Goal: Task Accomplishment & Management: Manage account settings

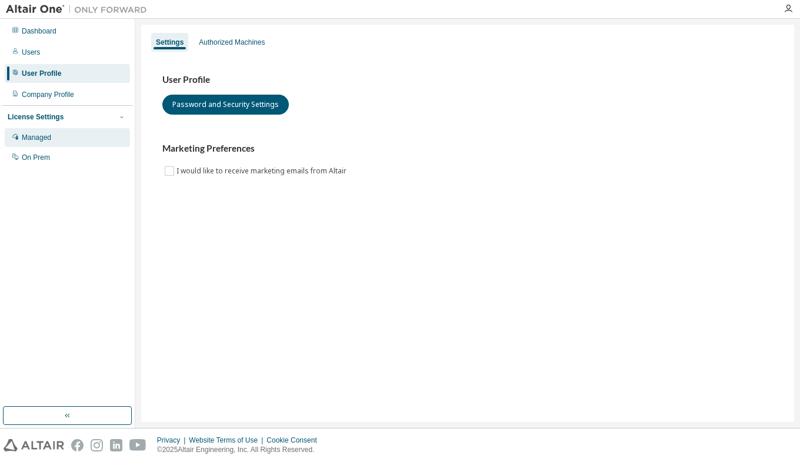
click at [39, 142] on div "Managed" at bounding box center [36, 137] width 29 height 9
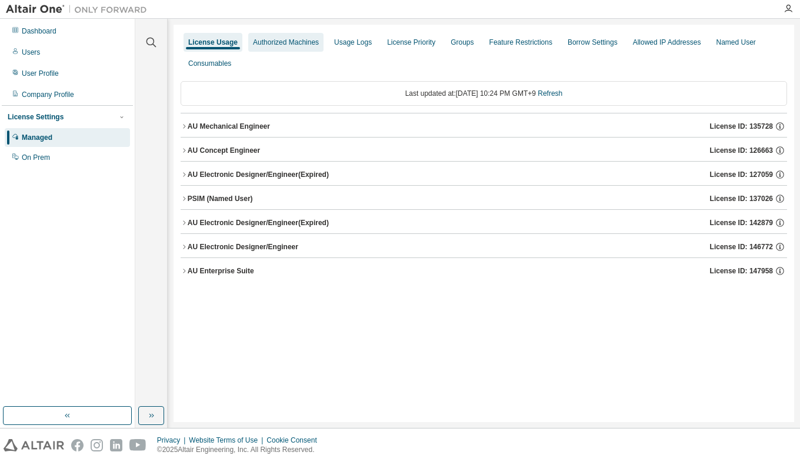
click at [279, 42] on div "Authorized Machines" at bounding box center [286, 42] width 66 height 9
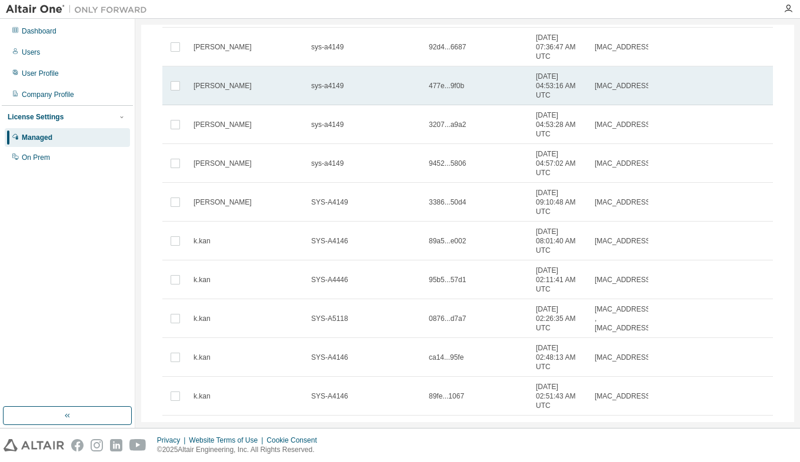
scroll to position [156, 0]
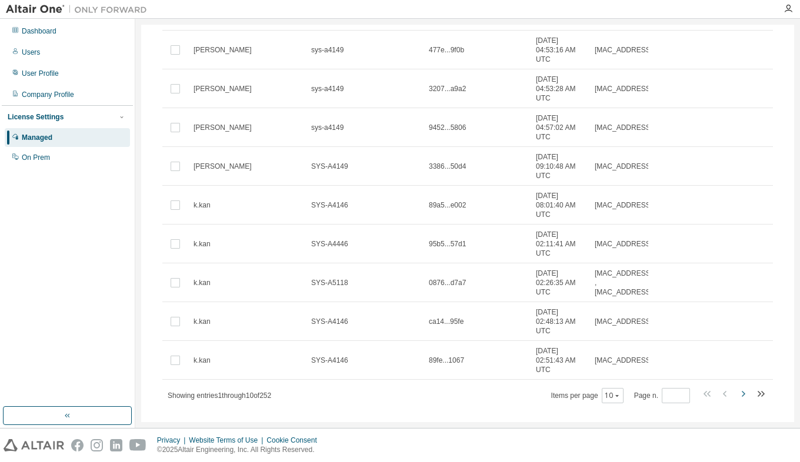
click at [736, 387] on icon "button" at bounding box center [743, 394] width 14 height 14
type input "*"
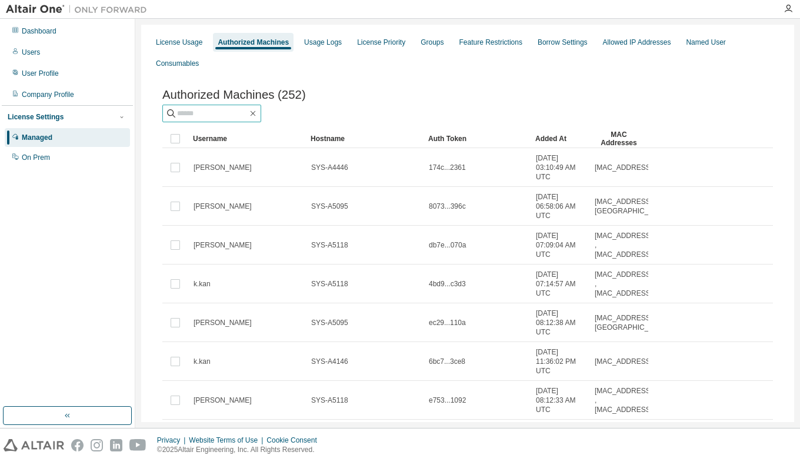
click at [199, 108] on input "text" at bounding box center [212, 114] width 71 height 12
type input "**********"
type input "*"
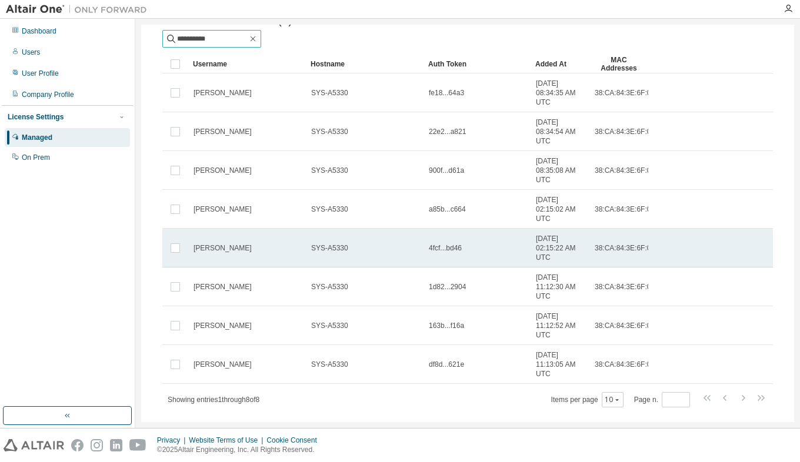
scroll to position [79, 0]
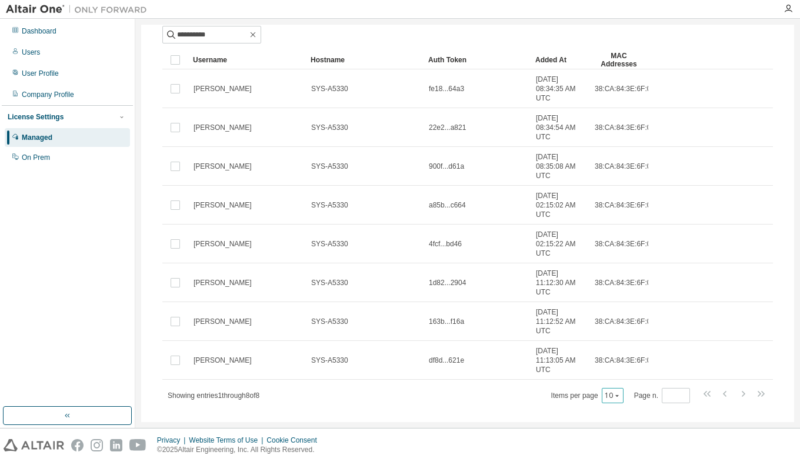
click at [614, 392] on icon "button" at bounding box center [616, 395] width 7 height 7
click at [608, 409] on div "20" at bounding box center [645, 406] width 94 height 14
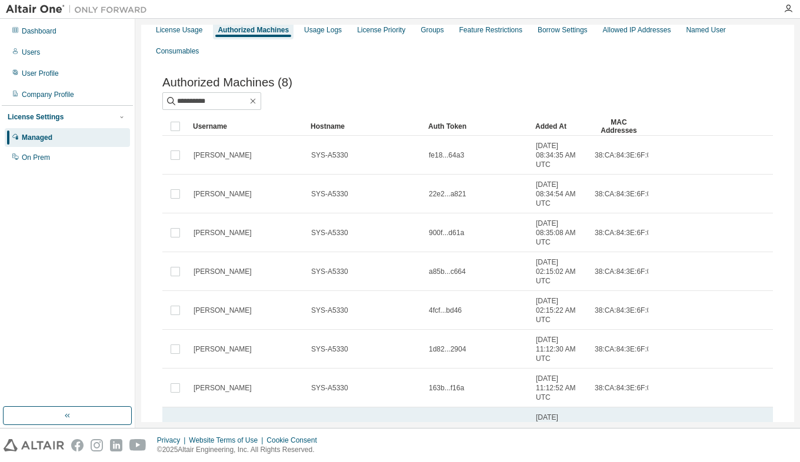
scroll to position [0, 0]
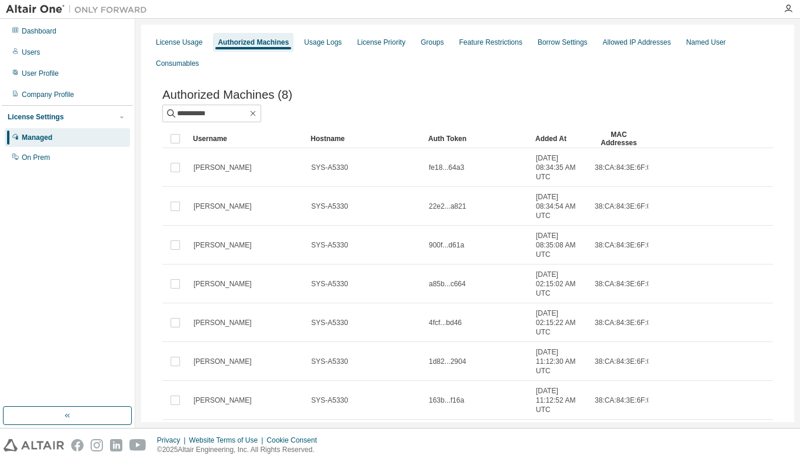
click at [244, 46] on div "Authorized Machines" at bounding box center [253, 42] width 71 height 9
click at [38, 158] on div "On Prem" at bounding box center [36, 157] width 28 height 9
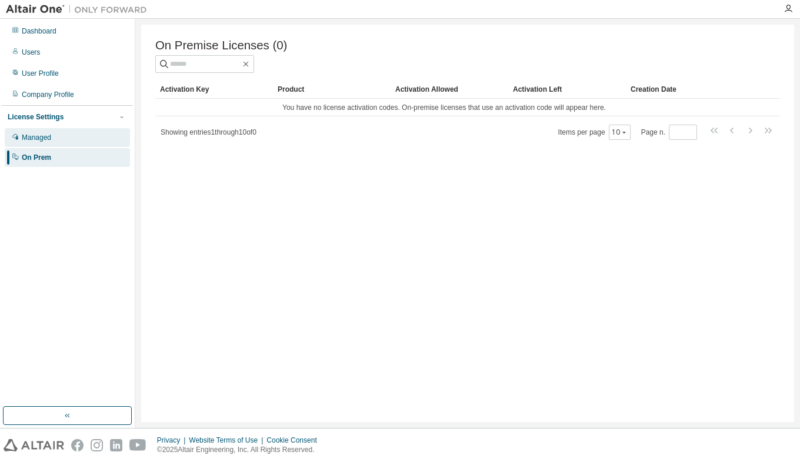
click at [41, 141] on div "Managed" at bounding box center [36, 137] width 29 height 9
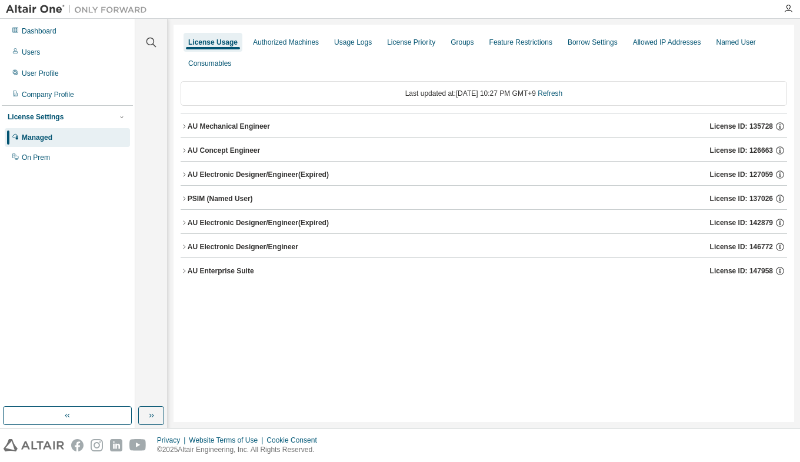
click at [184, 129] on icon "button" at bounding box center [184, 126] width 7 height 7
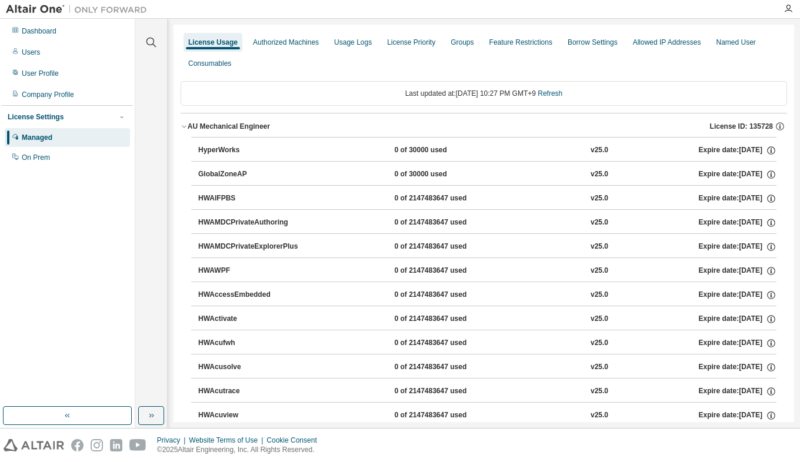
click at [185, 129] on icon "button" at bounding box center [184, 126] width 7 height 7
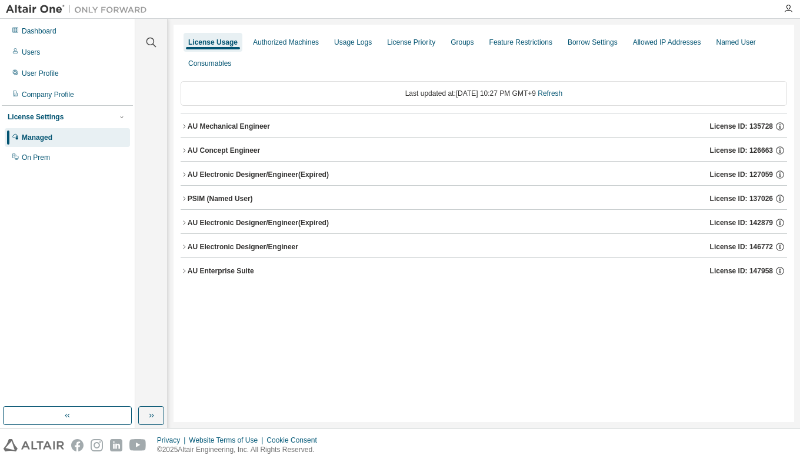
click at [185, 152] on icon "button" at bounding box center [184, 150] width 7 height 7
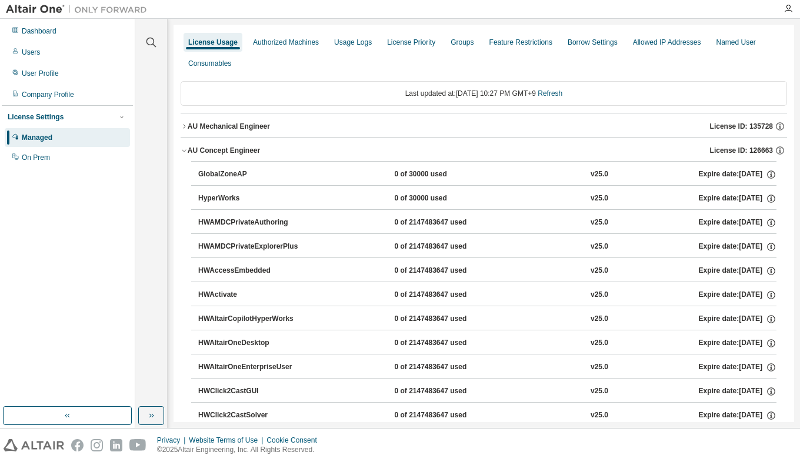
click at [185, 152] on icon "button" at bounding box center [184, 150] width 7 height 7
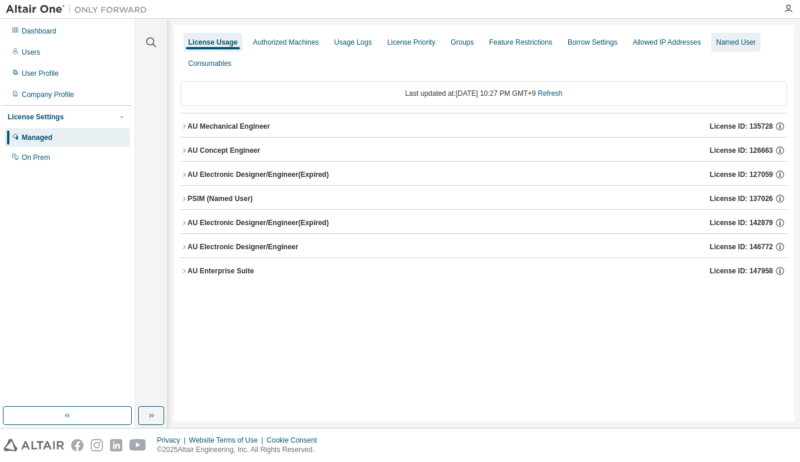
click at [720, 46] on div "Named User" at bounding box center [735, 42] width 39 height 9
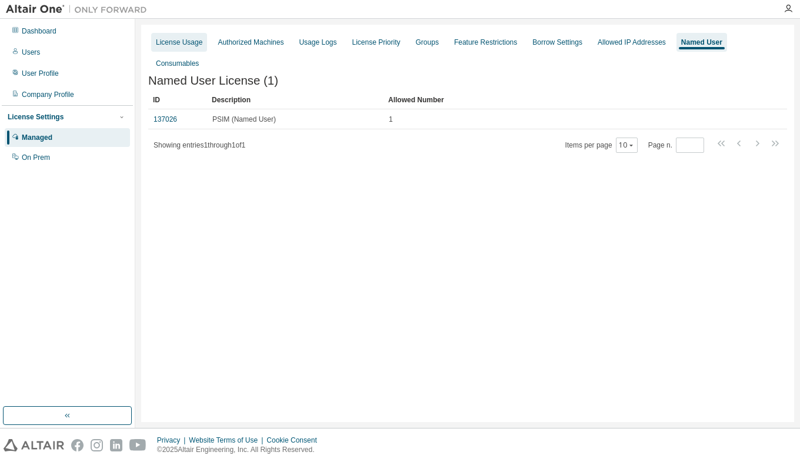
click at [171, 41] on div "License Usage" at bounding box center [179, 42] width 46 height 9
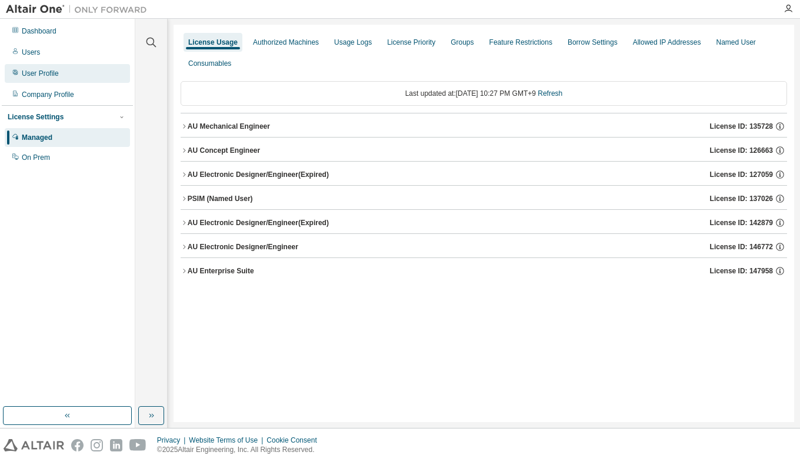
click at [43, 76] on div "User Profile" at bounding box center [40, 73] width 37 height 9
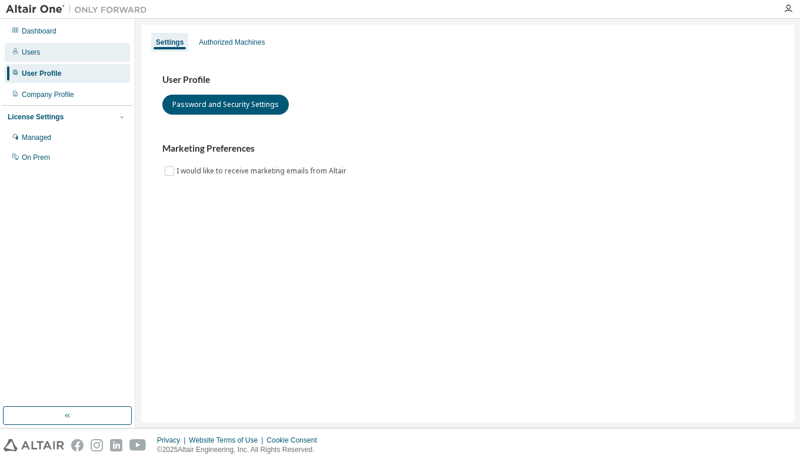
click at [35, 53] on div "Users" at bounding box center [31, 52] width 18 height 9
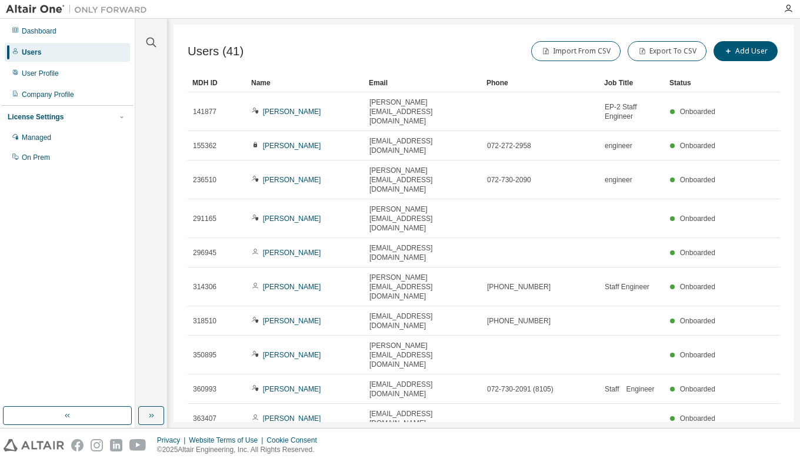
click at [746, 441] on icon "button" at bounding box center [750, 448] width 14 height 14
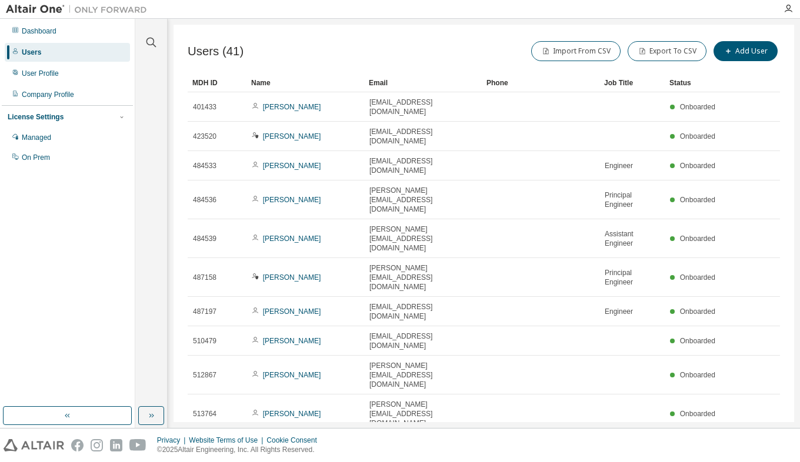
click at [749, 441] on icon "button" at bounding box center [750, 448] width 14 height 14
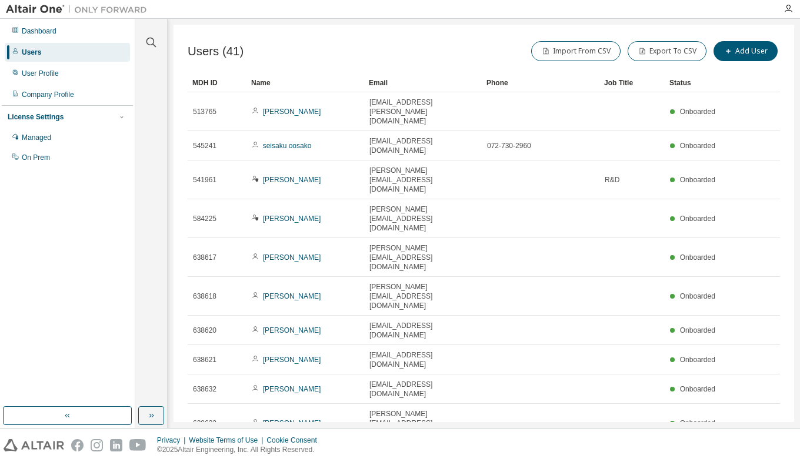
click at [748, 450] on icon "button" at bounding box center [750, 457] width 14 height 14
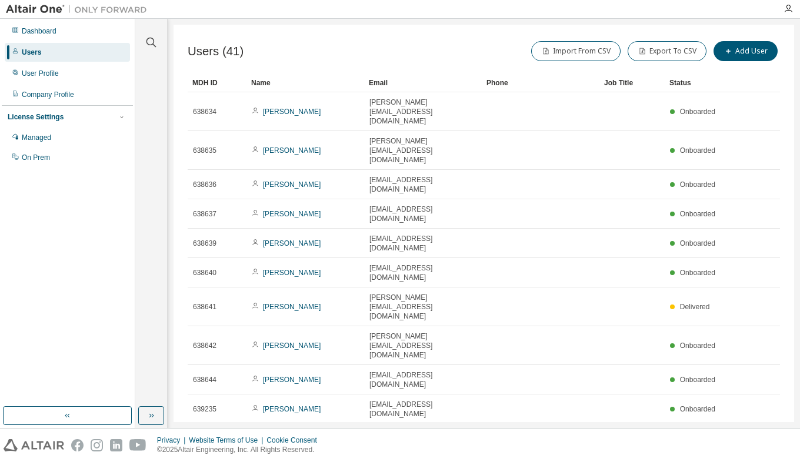
click at [748, 431] on icon "button" at bounding box center [750, 438] width 14 height 14
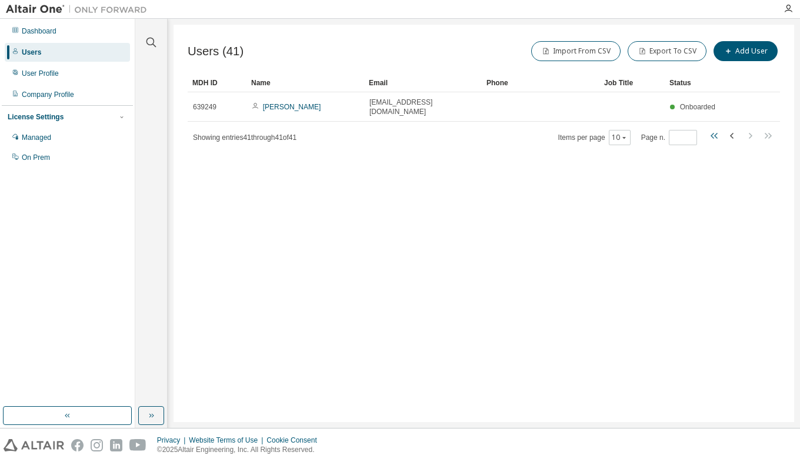
click at [716, 129] on icon "button" at bounding box center [715, 136] width 14 height 14
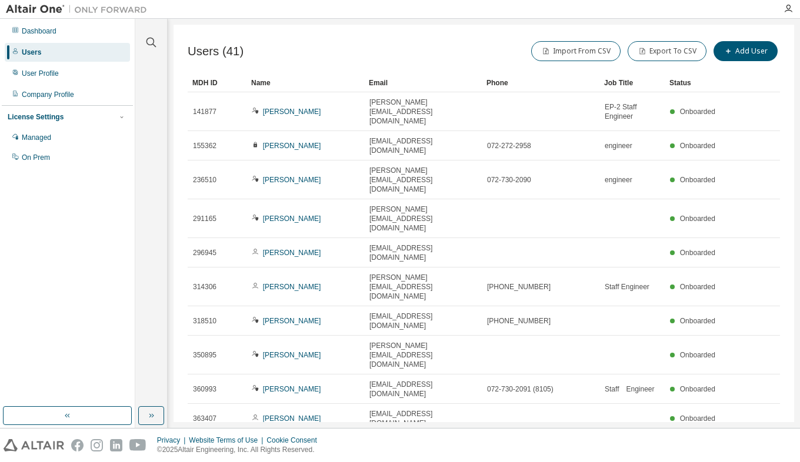
click at [748, 441] on icon "button" at bounding box center [750, 448] width 14 height 14
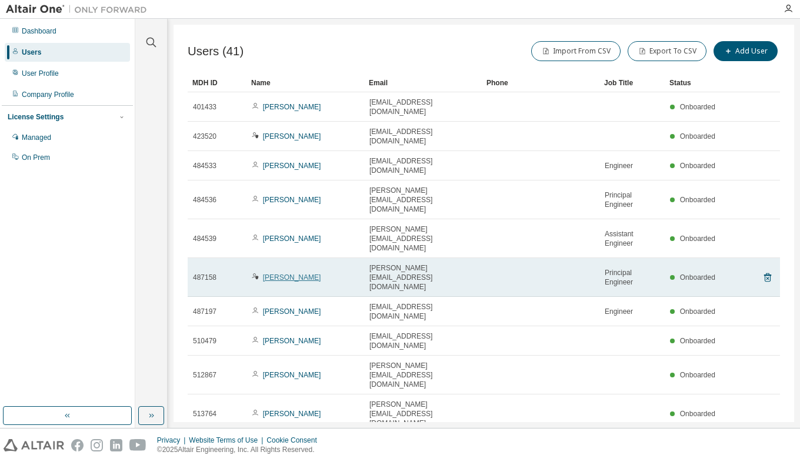
click at [276, 273] on link "[PERSON_NAME]" at bounding box center [292, 277] width 58 height 8
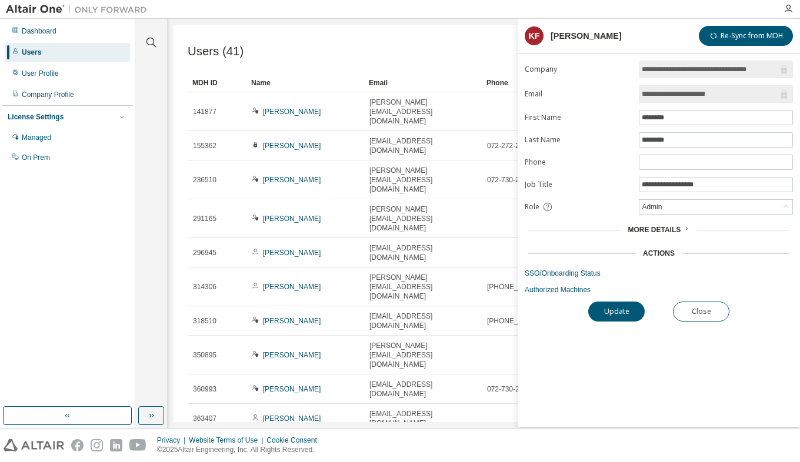
click at [683, 228] on icon at bounding box center [686, 228] width 7 height 7
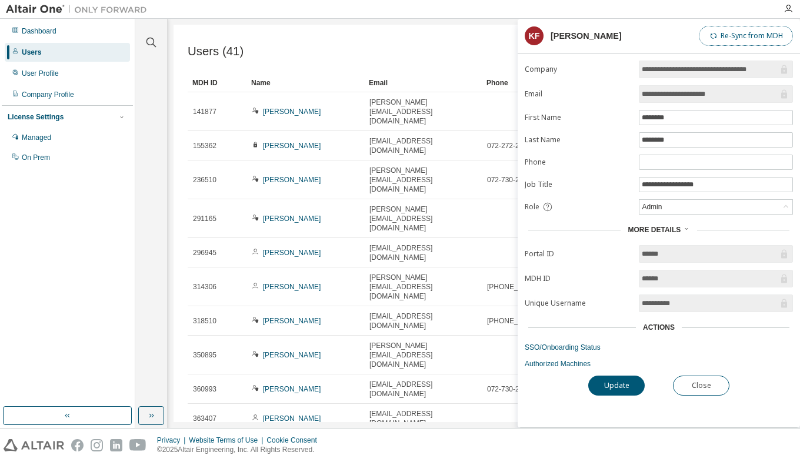
click at [755, 36] on button "Re-Sync from MDH" at bounding box center [746, 36] width 94 height 20
click at [612, 385] on button "Update" at bounding box center [616, 386] width 56 height 20
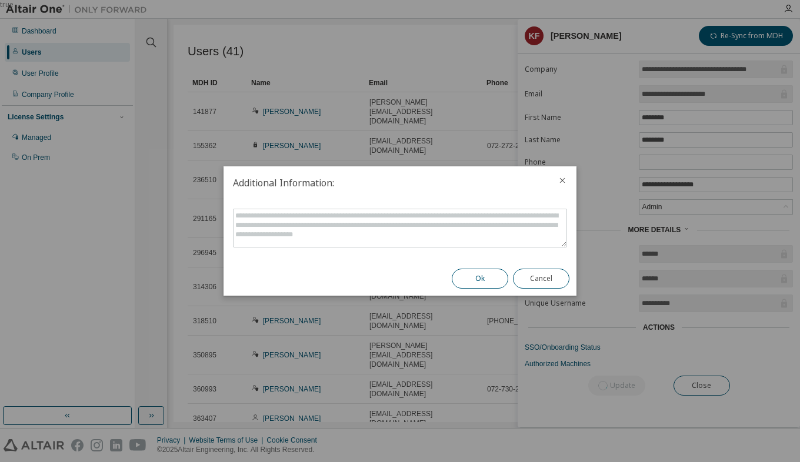
click at [482, 279] on button "Ok" at bounding box center [480, 279] width 56 height 20
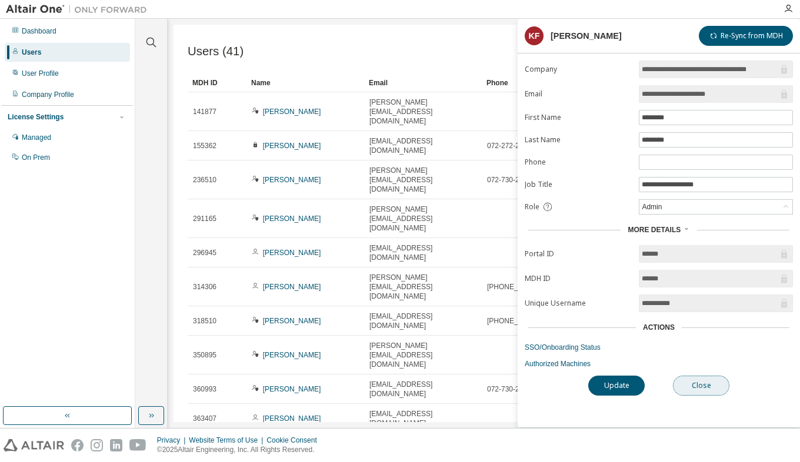
click at [701, 385] on button "Close" at bounding box center [701, 386] width 56 height 20
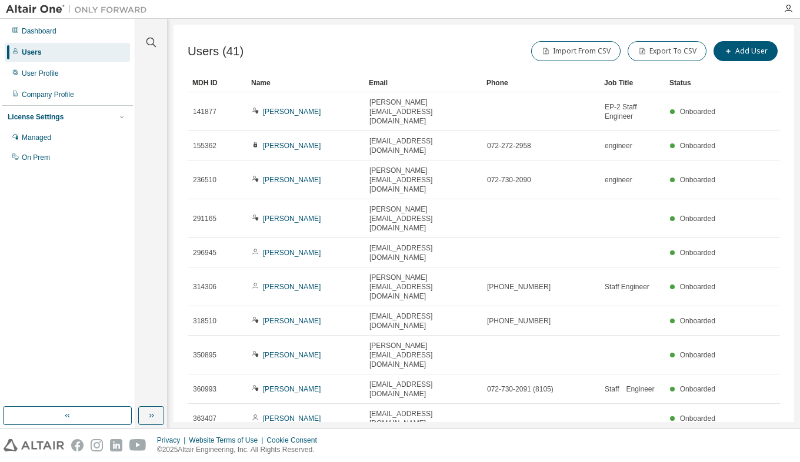
click at [749, 441] on icon "button" at bounding box center [750, 448] width 14 height 14
type input "*"
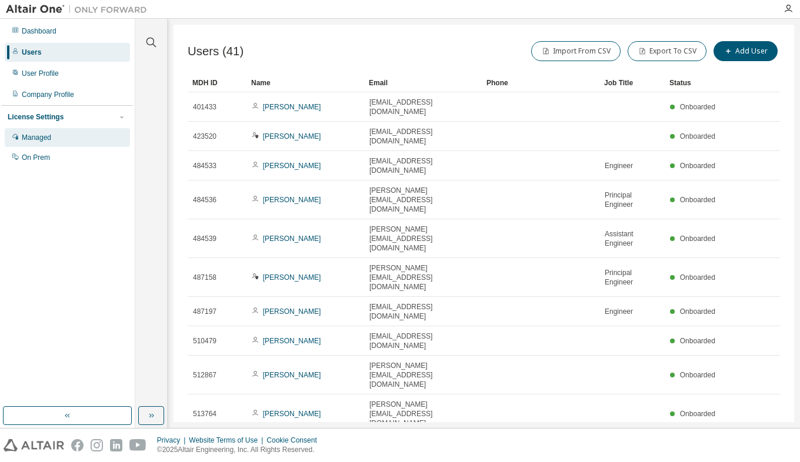
click at [49, 136] on div "Managed" at bounding box center [36, 137] width 29 height 9
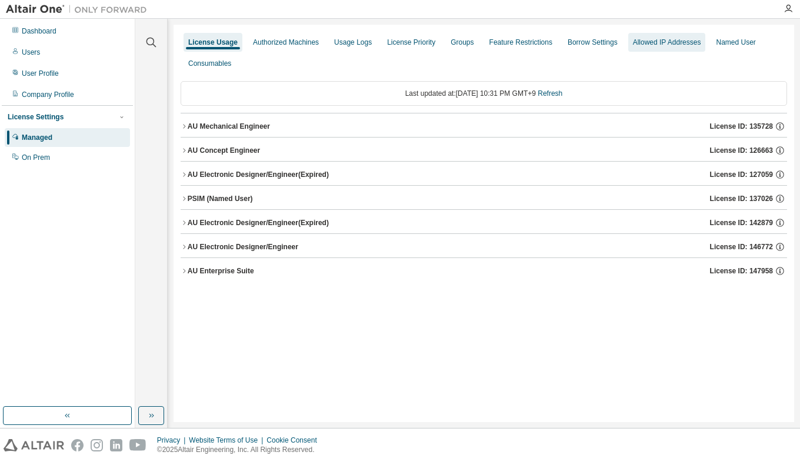
click at [664, 41] on div "Allowed IP Addresses" at bounding box center [667, 42] width 68 height 9
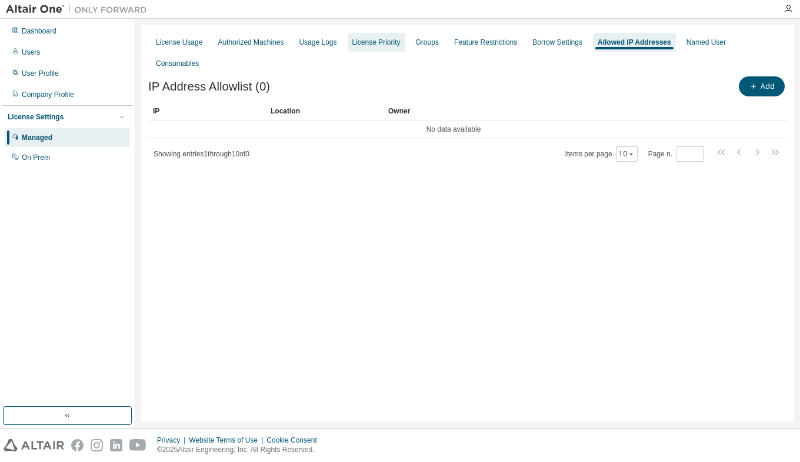
click at [377, 45] on div "License Priority" at bounding box center [376, 42] width 48 height 9
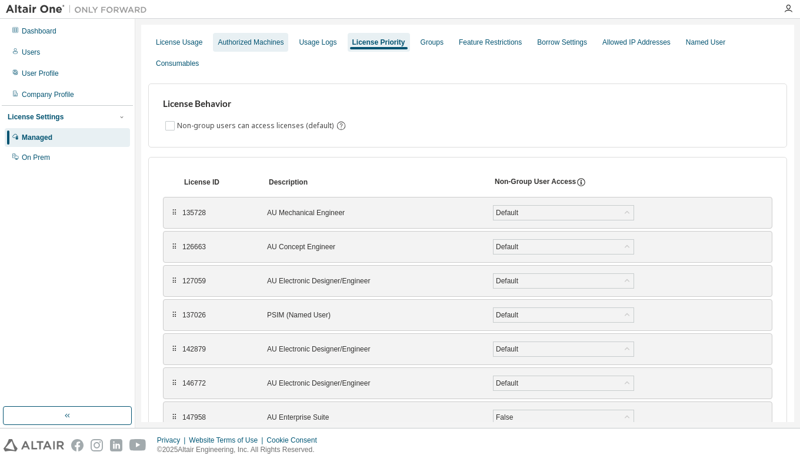
click at [249, 46] on div "Authorized Machines" at bounding box center [251, 42] width 66 height 9
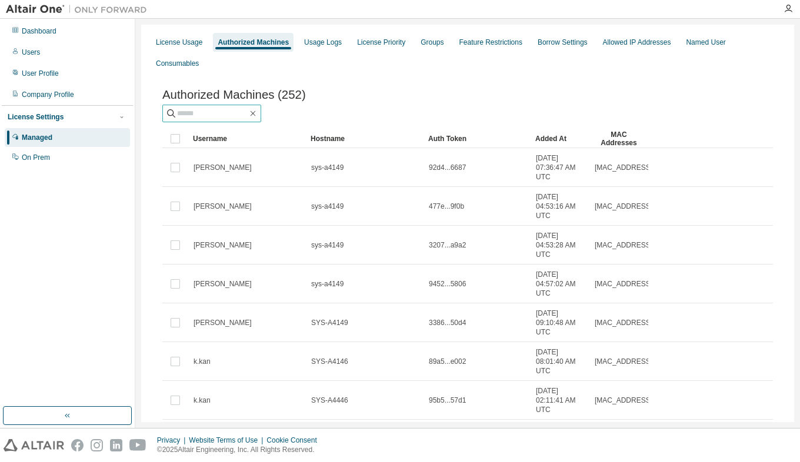
click at [196, 105] on span at bounding box center [211, 114] width 99 height 18
click at [196, 108] on input "text" at bounding box center [212, 114] width 71 height 12
type input "********"
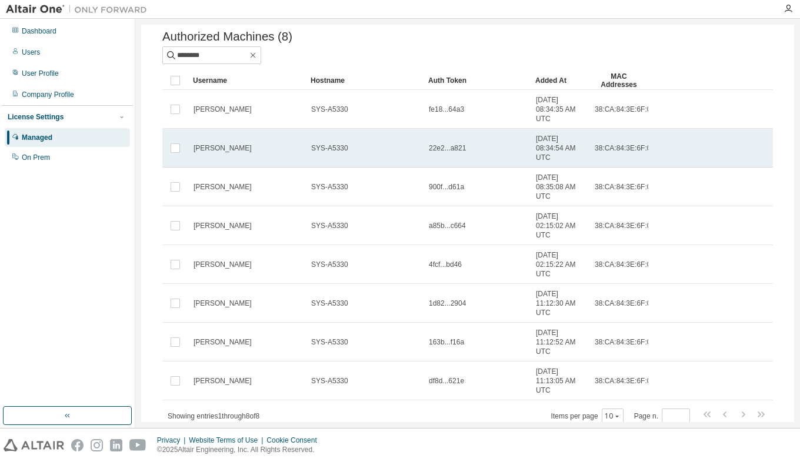
scroll to position [79, 0]
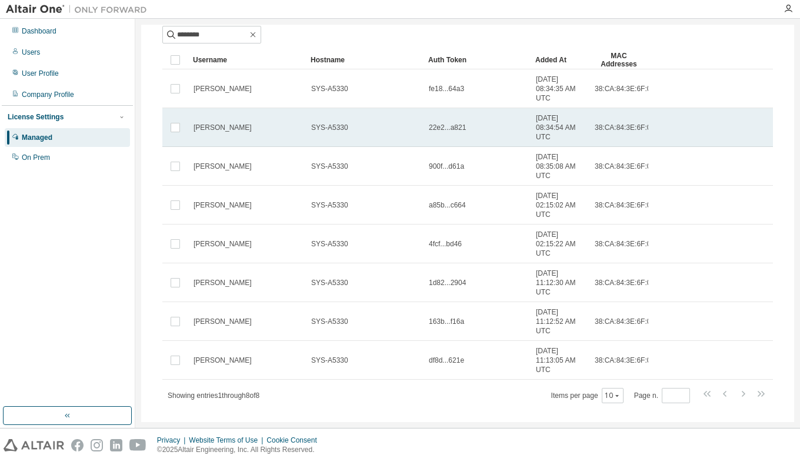
click at [428, 118] on td "22e2...a821" at bounding box center [476, 127] width 107 height 39
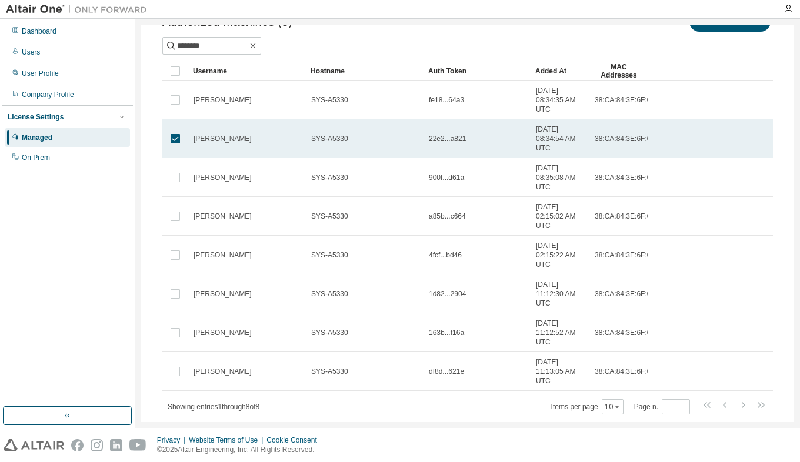
scroll to position [88, 0]
